Goal: Transaction & Acquisition: Purchase product/service

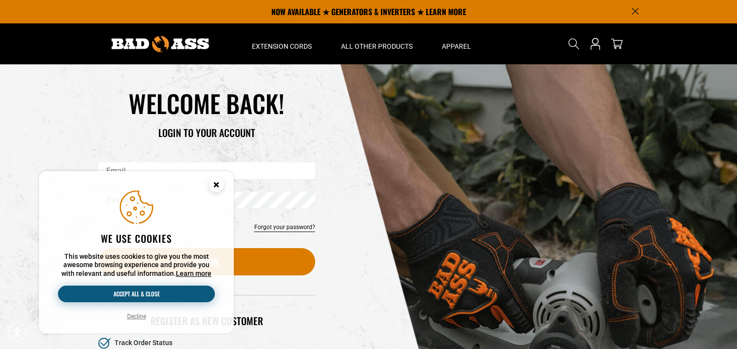
click at [163, 294] on button "Accept all & close" at bounding box center [136, 294] width 157 height 17
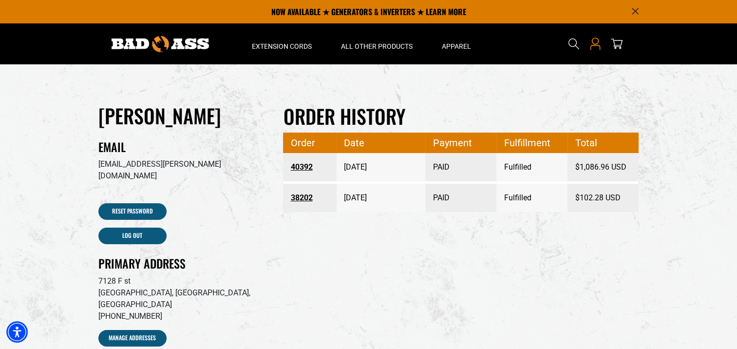
click at [593, 45] on icon "Open this option" at bounding box center [595, 47] width 10 height 5
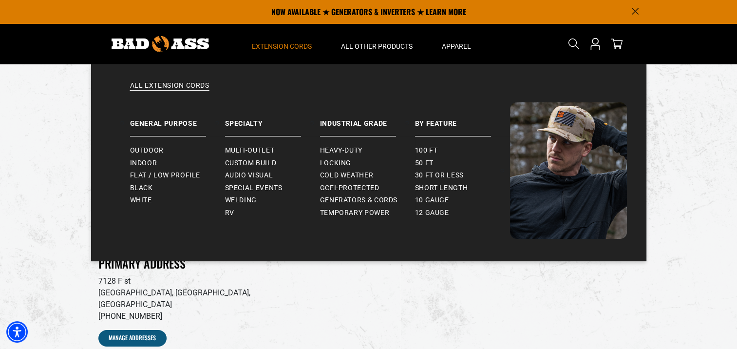
click at [294, 45] on span "Extension Cords" at bounding box center [282, 46] width 60 height 9
click at [236, 119] on link "Specialty" at bounding box center [272, 119] width 95 height 34
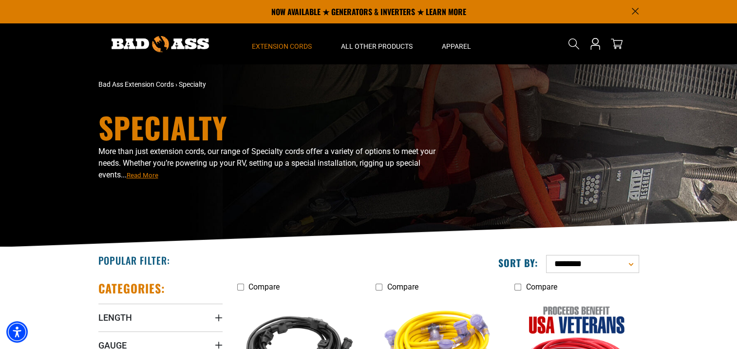
click at [176, 50] on img at bounding box center [160, 44] width 97 height 16
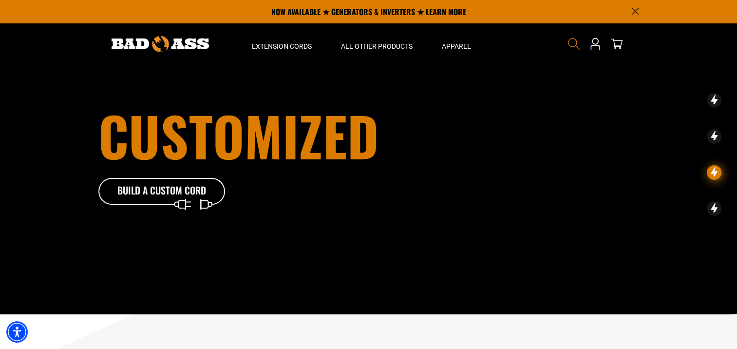
click at [571, 44] on icon "Search" at bounding box center [574, 44] width 13 height 13
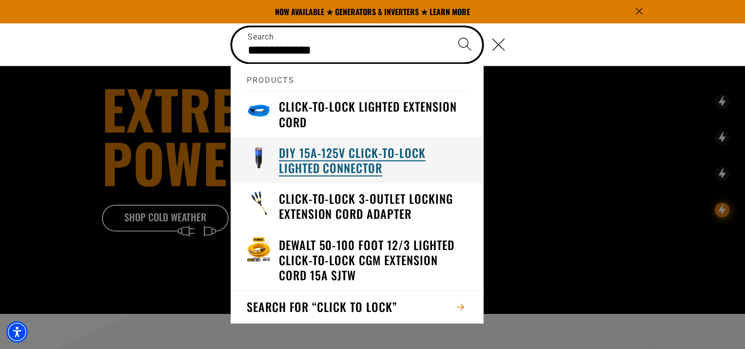
type input "**********"
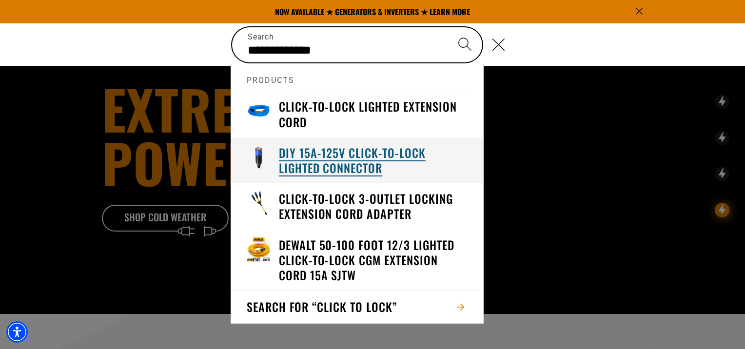
click at [304, 164] on h3 "DIY 15A-125V Click-to-Lock Lighted Connector" at bounding box center [373, 160] width 189 height 30
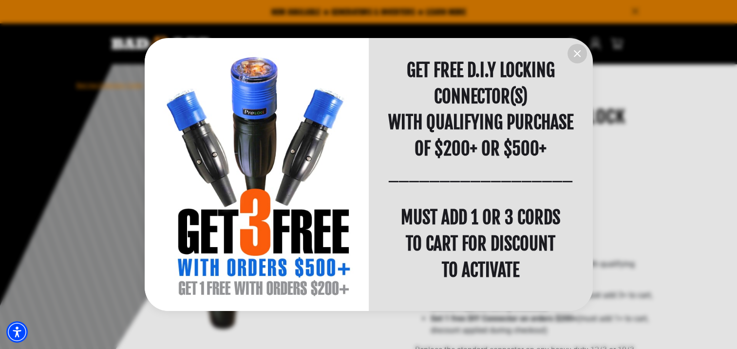
click at [574, 53] on icon "information" at bounding box center [578, 54] width 12 height 12
